Goal: Information Seeking & Learning: Learn about a topic

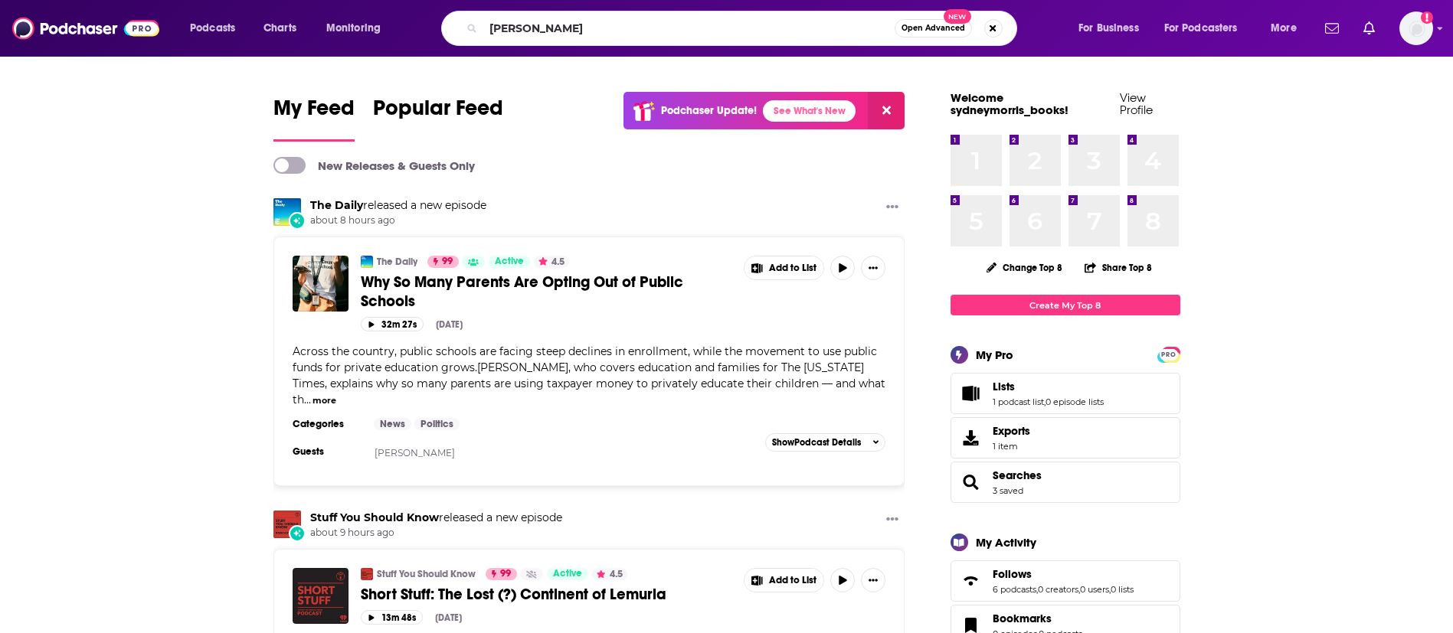
type input "[PERSON_NAME]"
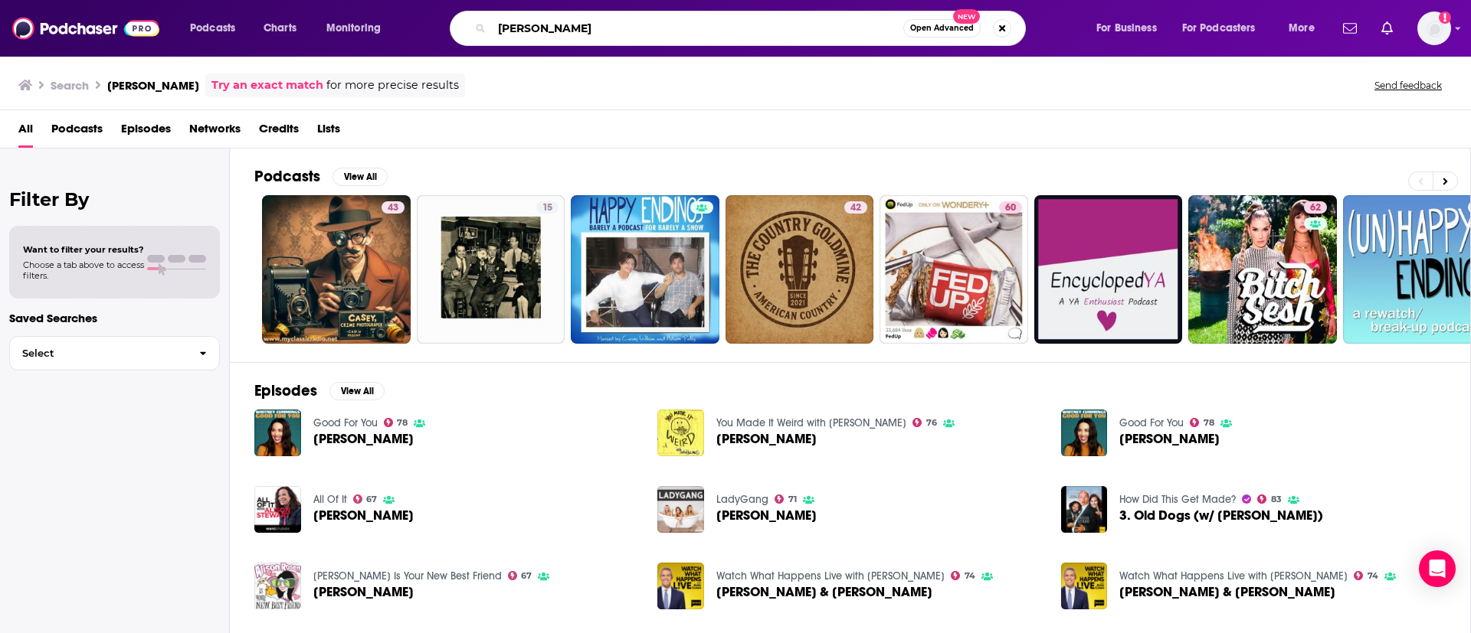
click at [777, 28] on input "[PERSON_NAME]" at bounding box center [697, 28] width 411 height 25
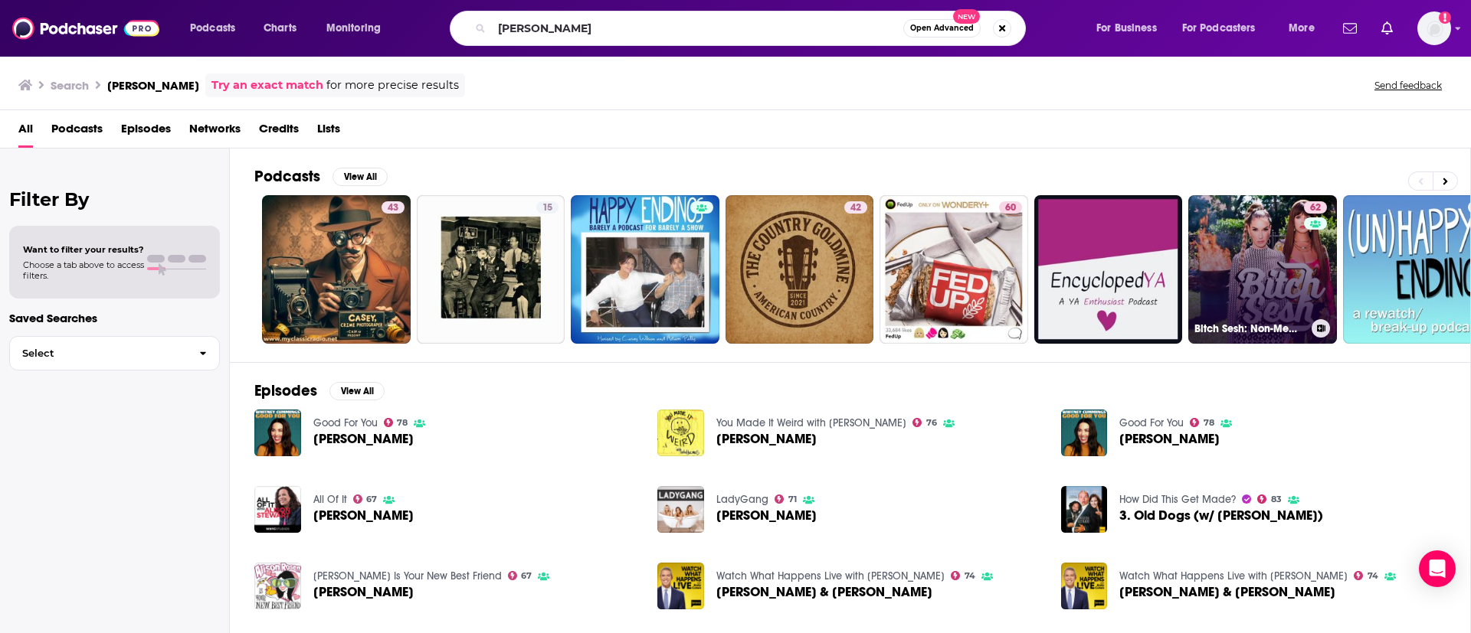
click at [1294, 277] on link "62 Bitch Sesh: Non-Member Feed" at bounding box center [1262, 269] width 149 height 149
